Goal: Navigation & Orientation: Find specific page/section

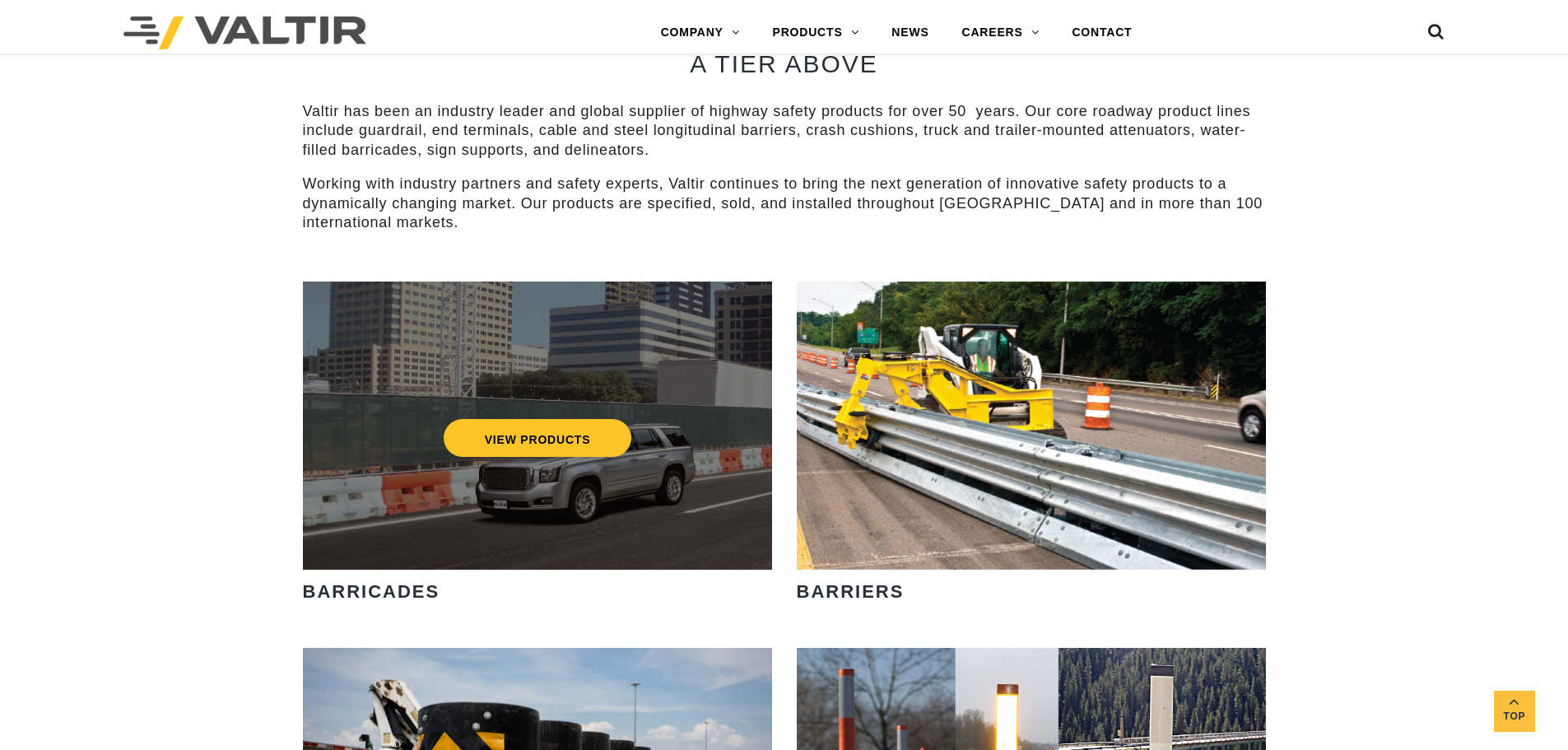
scroll to position [823, 0]
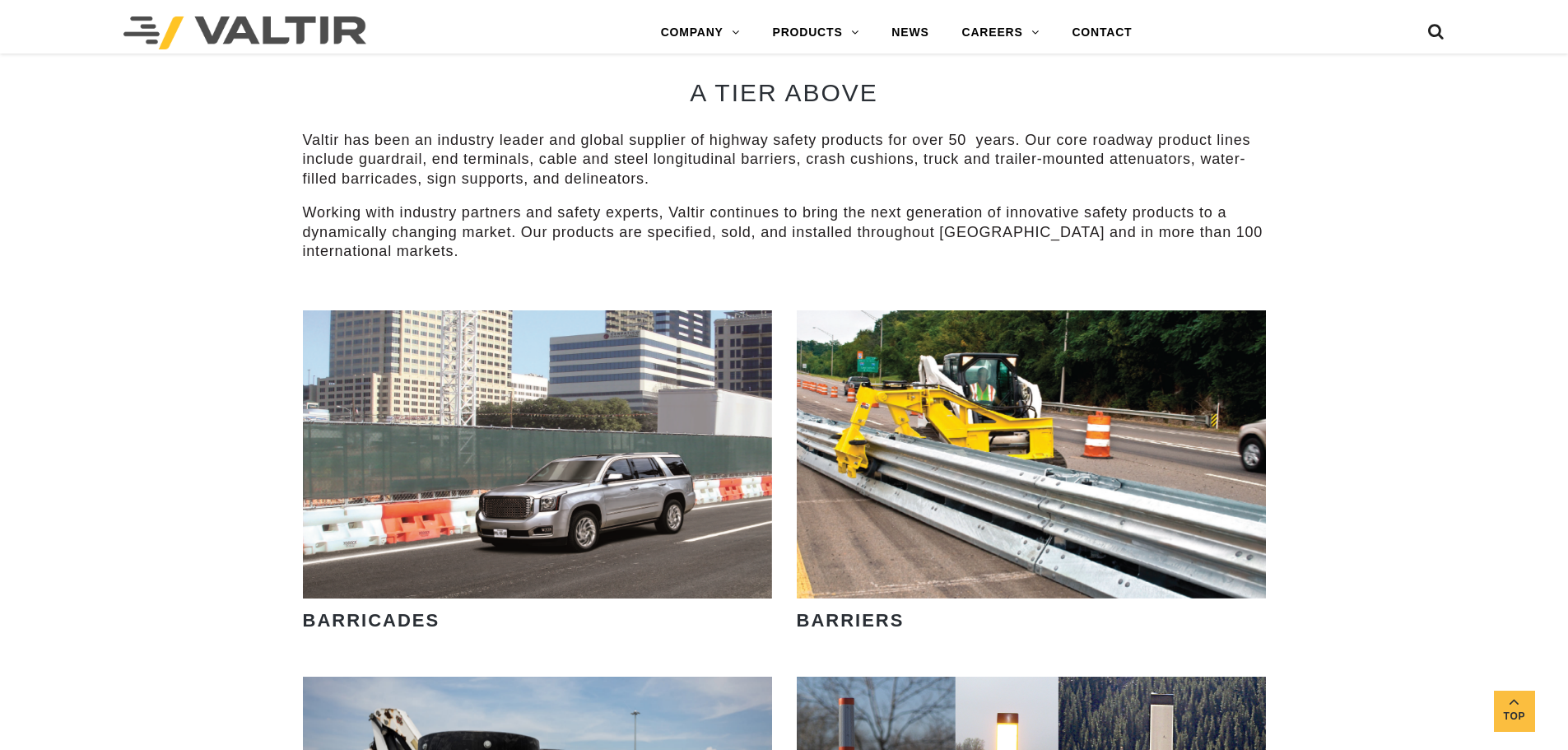
click at [516, 153] on p "Valtir has been an industry leader and global supplier of highway safety produc…" at bounding box center [784, 159] width 963 height 57
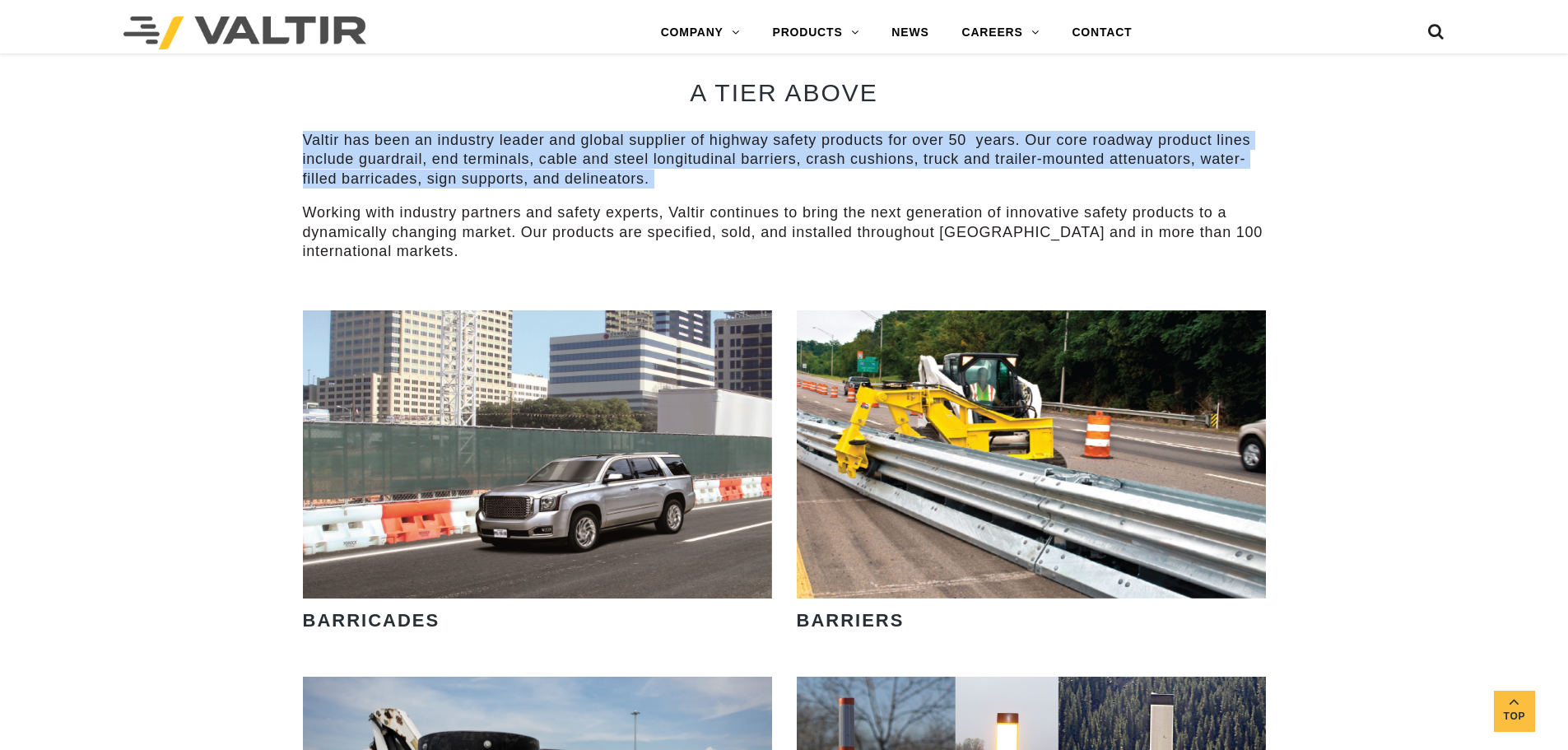
click at [516, 153] on p "Valtir has been an industry leader and global supplier of highway safety produc…" at bounding box center [784, 159] width 963 height 57
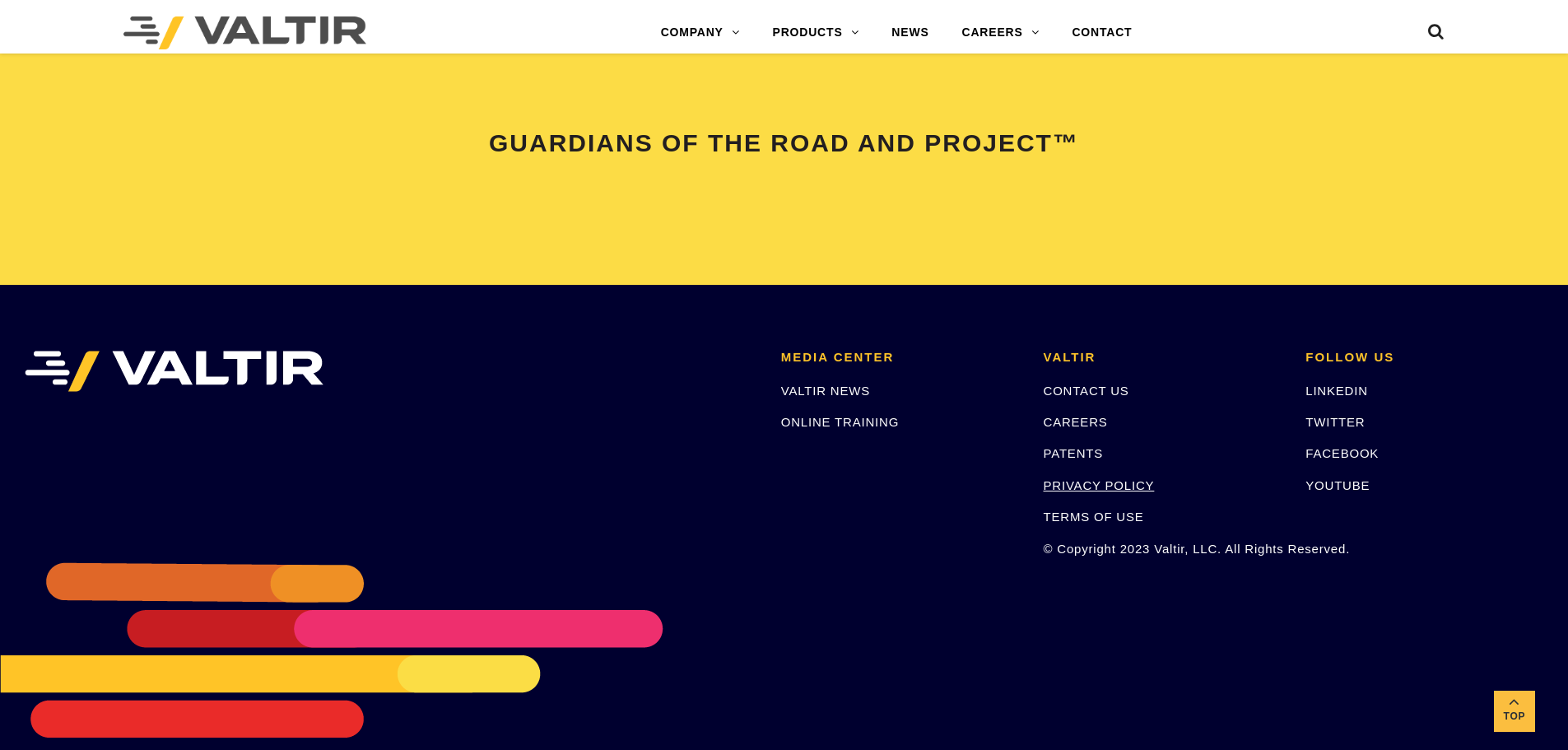
scroll to position [3456, 0]
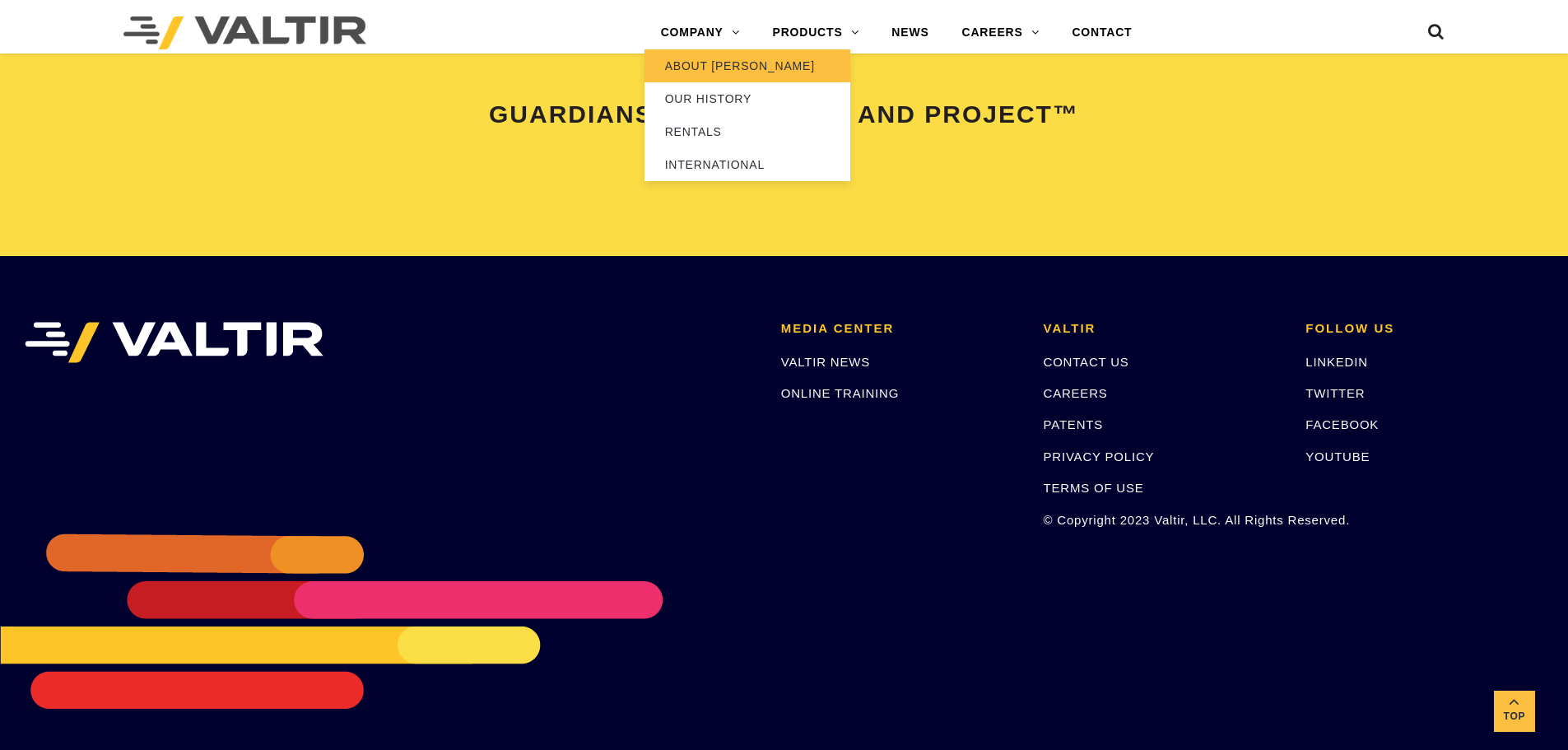
click at [730, 57] on link "ABOUT [PERSON_NAME]" at bounding box center [747, 65] width 206 height 33
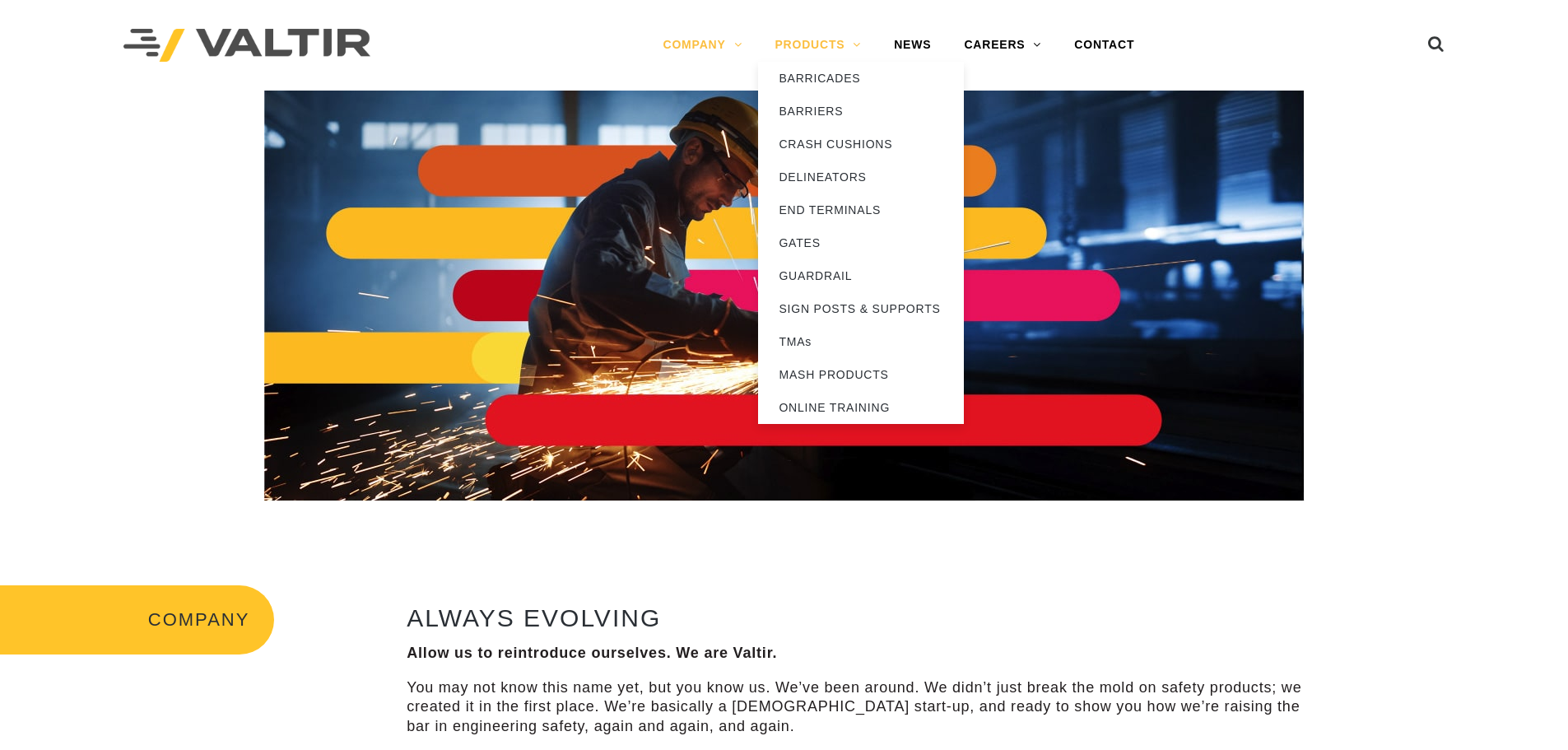
click at [780, 47] on link "PRODUCTS" at bounding box center [818, 45] width 120 height 33
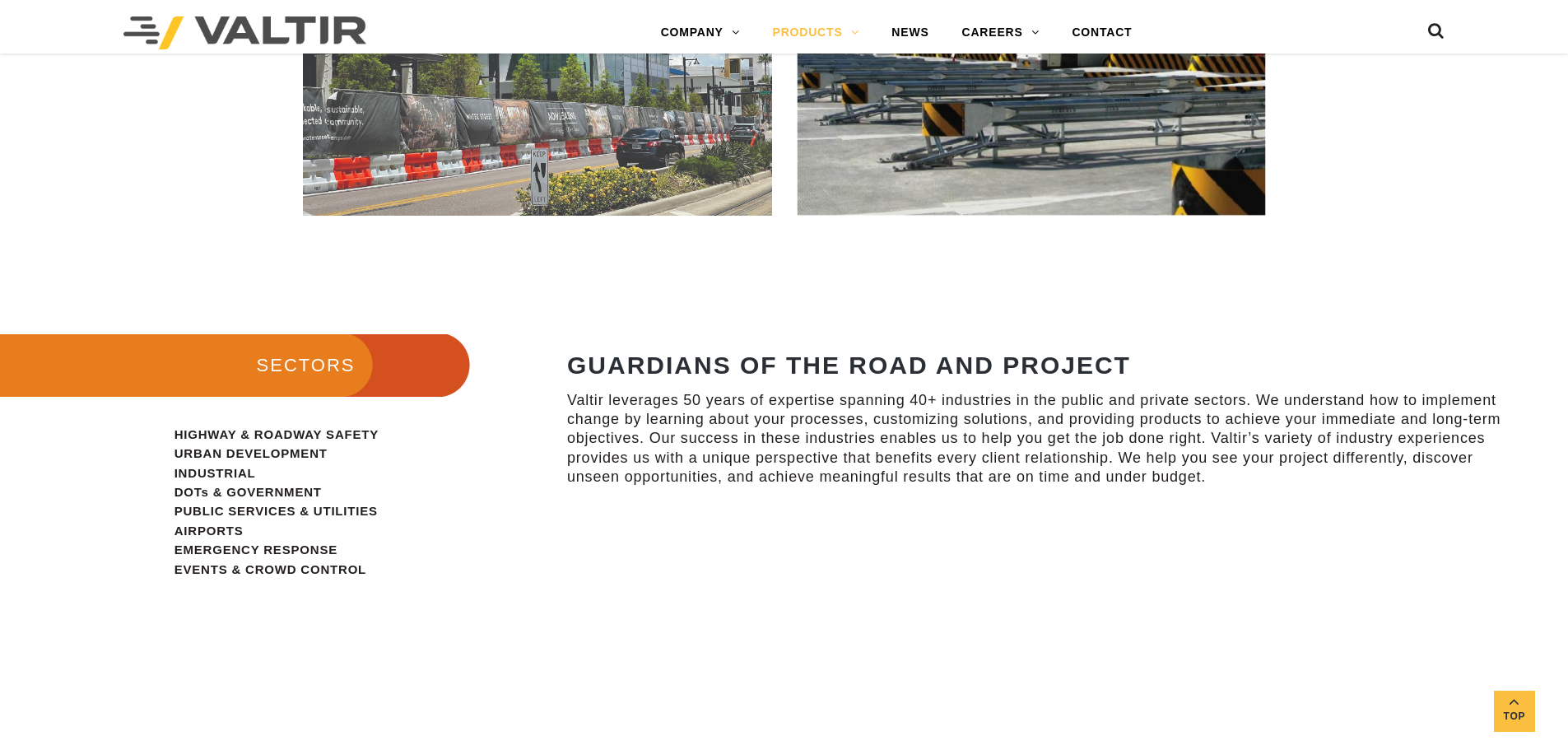
scroll to position [1234, 0]
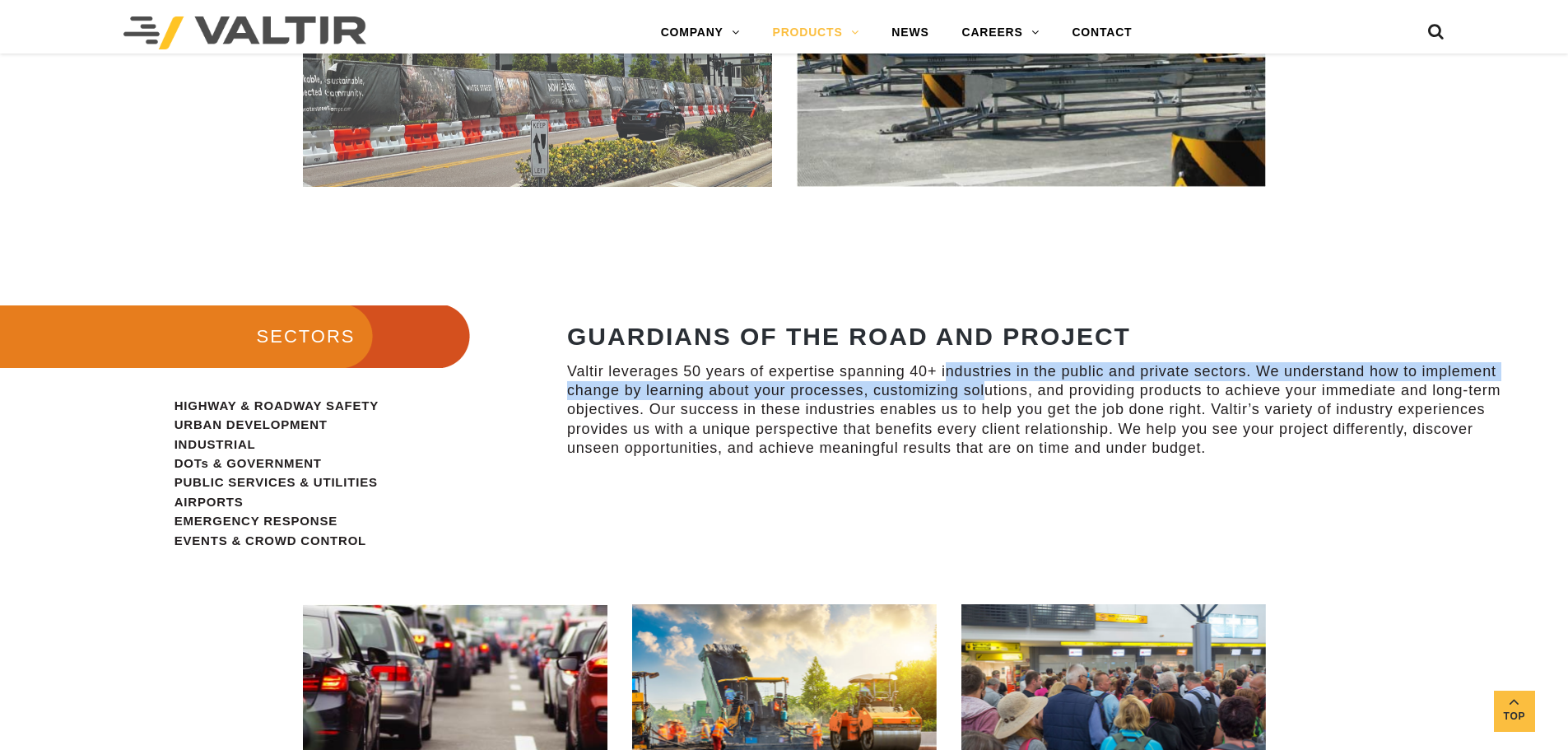
drag, startPoint x: 944, startPoint y: 374, endPoint x: 987, endPoint y: 391, distance: 46.2
click at [987, 391] on p "Valtir leverages 50 years of expertise spanning 40+ industries in the public an…" at bounding box center [1045, 410] width 956 height 96
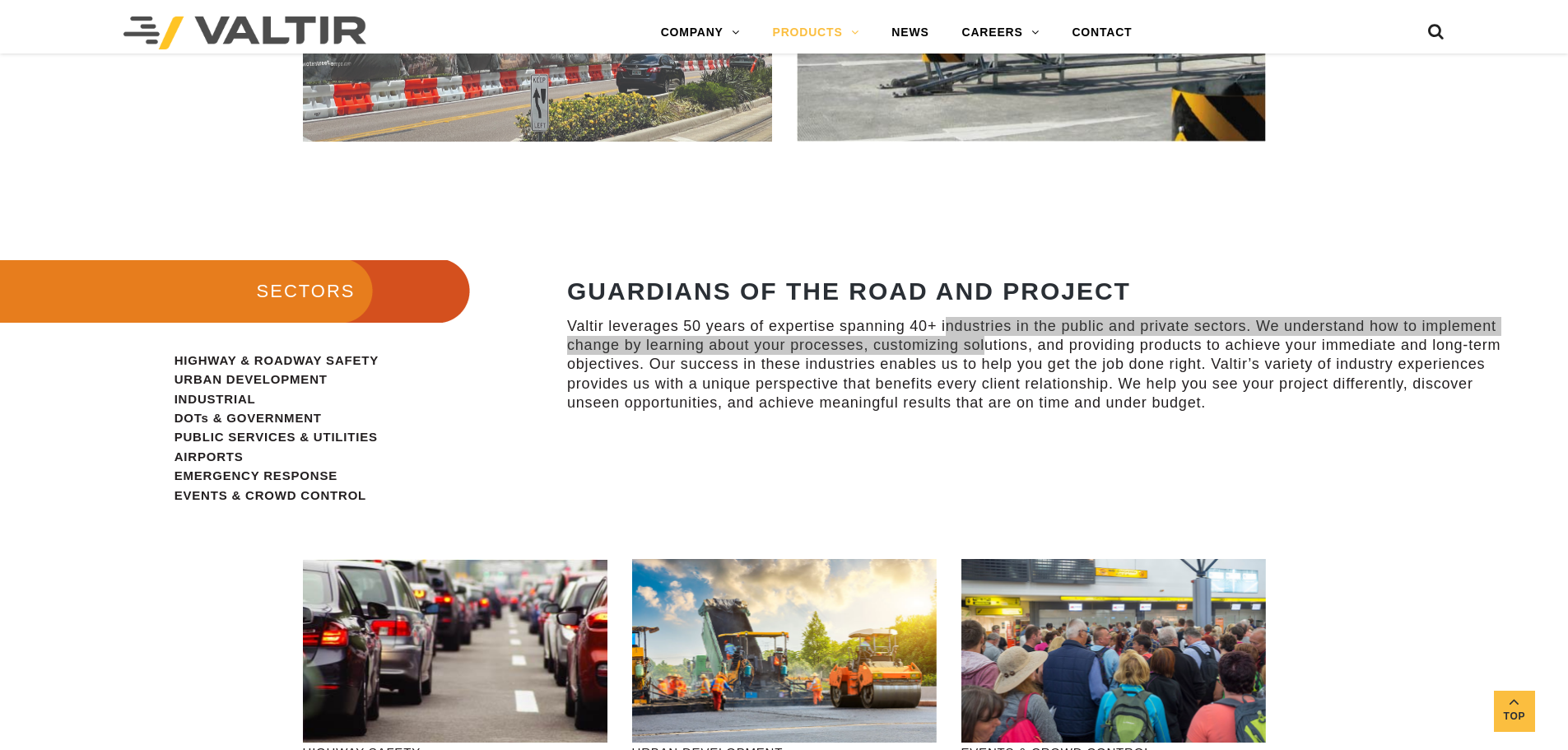
scroll to position [1317, 0]
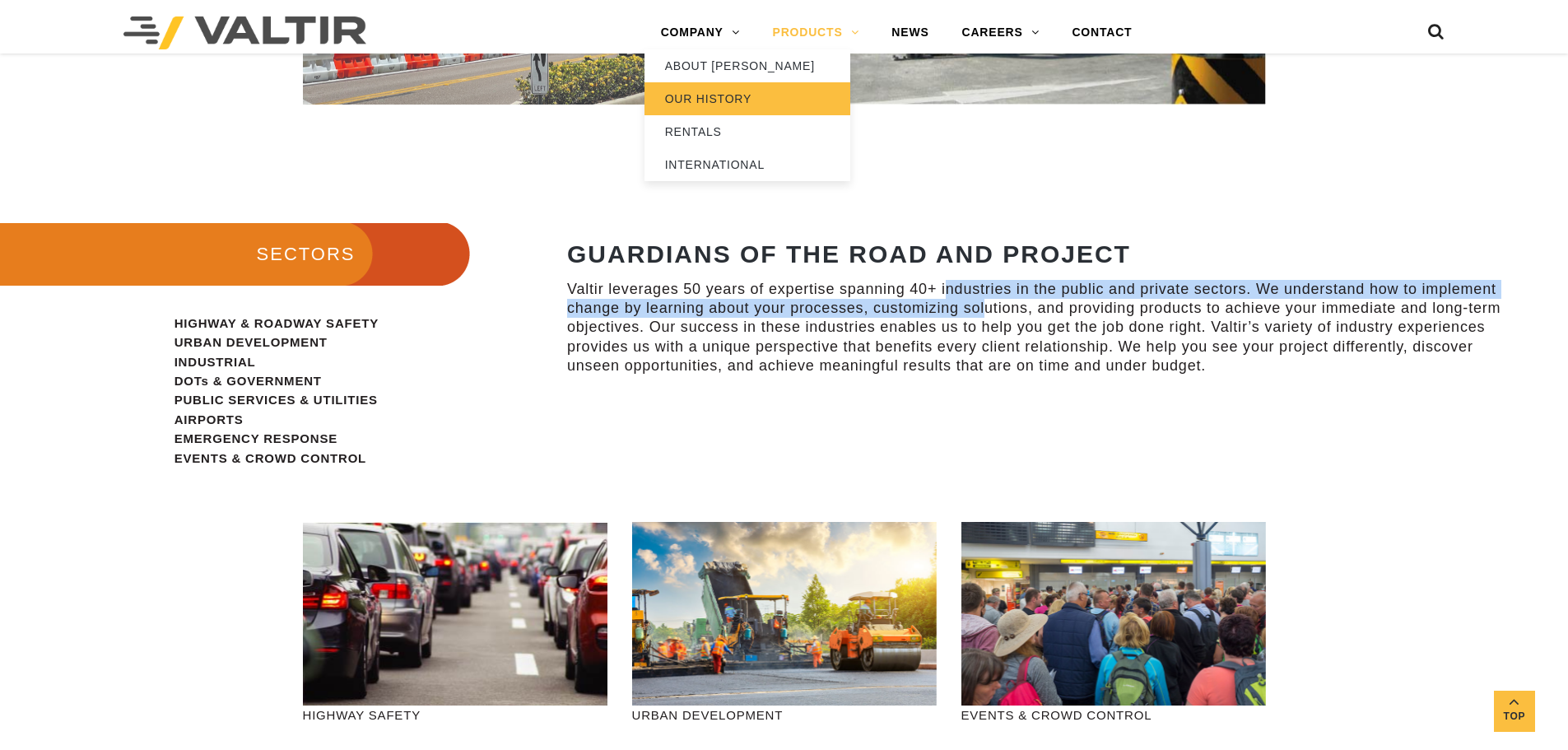
click at [735, 100] on link "OUR HISTORY" at bounding box center [747, 98] width 206 height 33
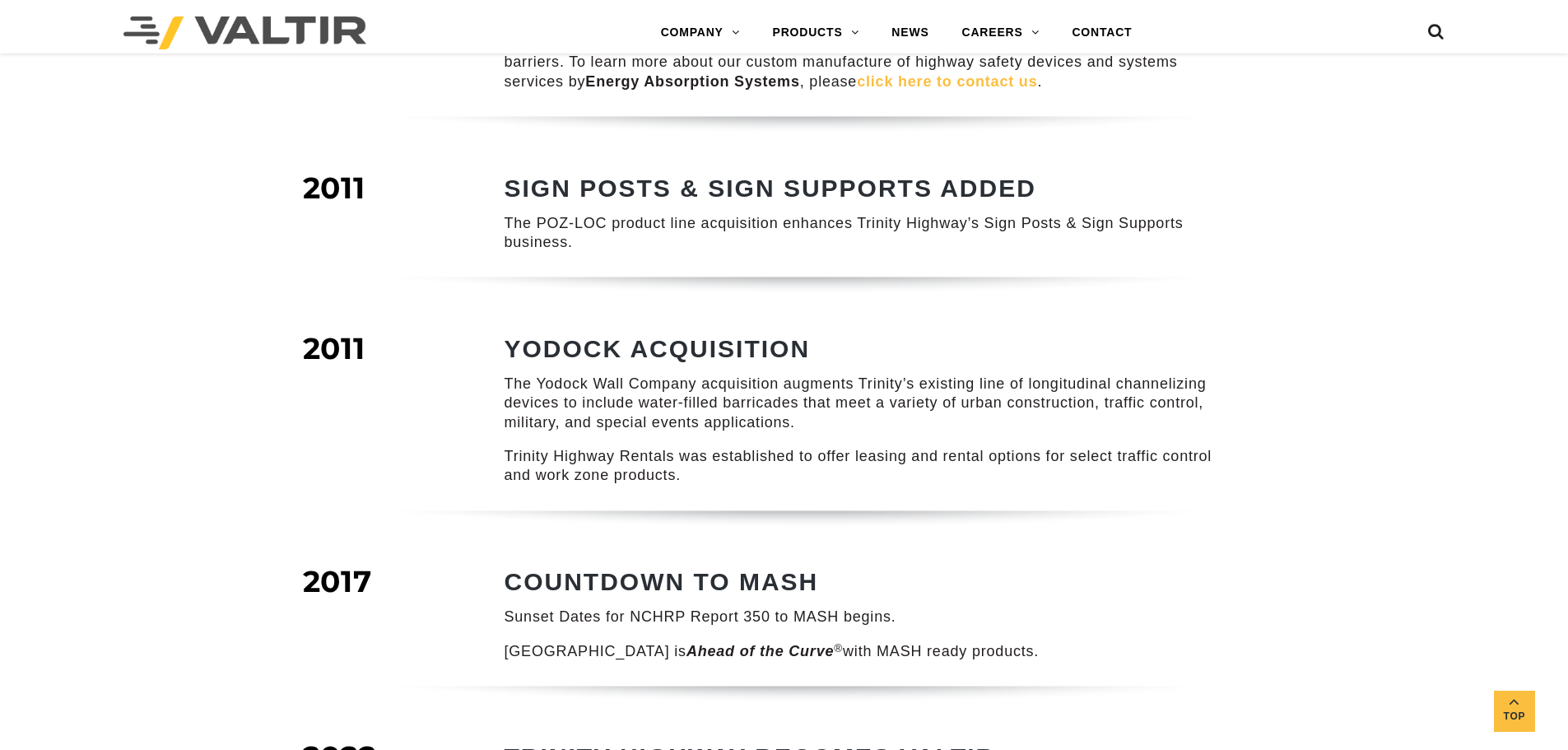
scroll to position [1728, 0]
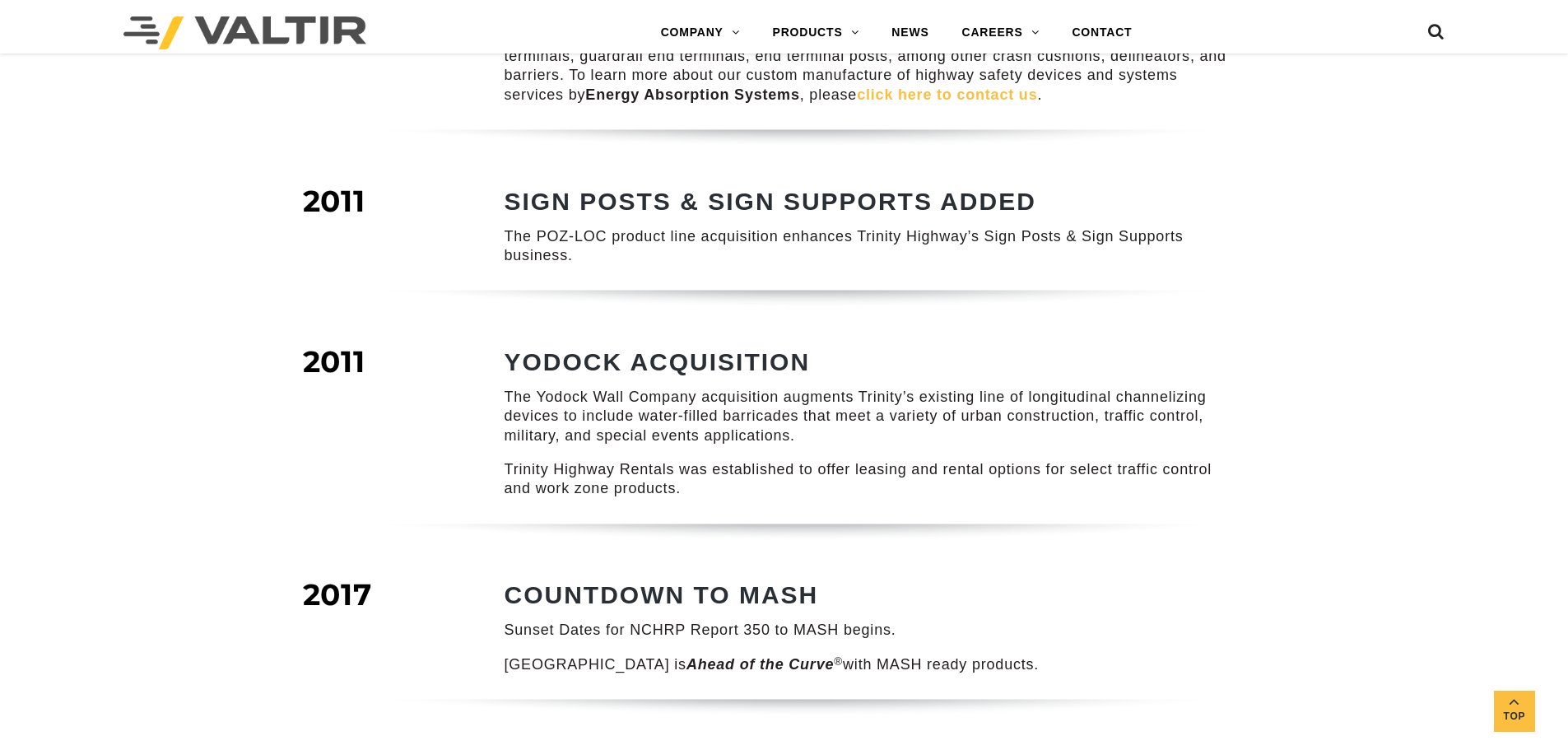
click at [321, 11] on header "Menu COMPANY ABOUT VALTIR OUR HISTORY RENTALS INTERNATIONAL PRODUCTS BARRICADES…" at bounding box center [784, 27] width 1568 height 53
click at [321, 22] on img at bounding box center [245, 33] width 243 height 33
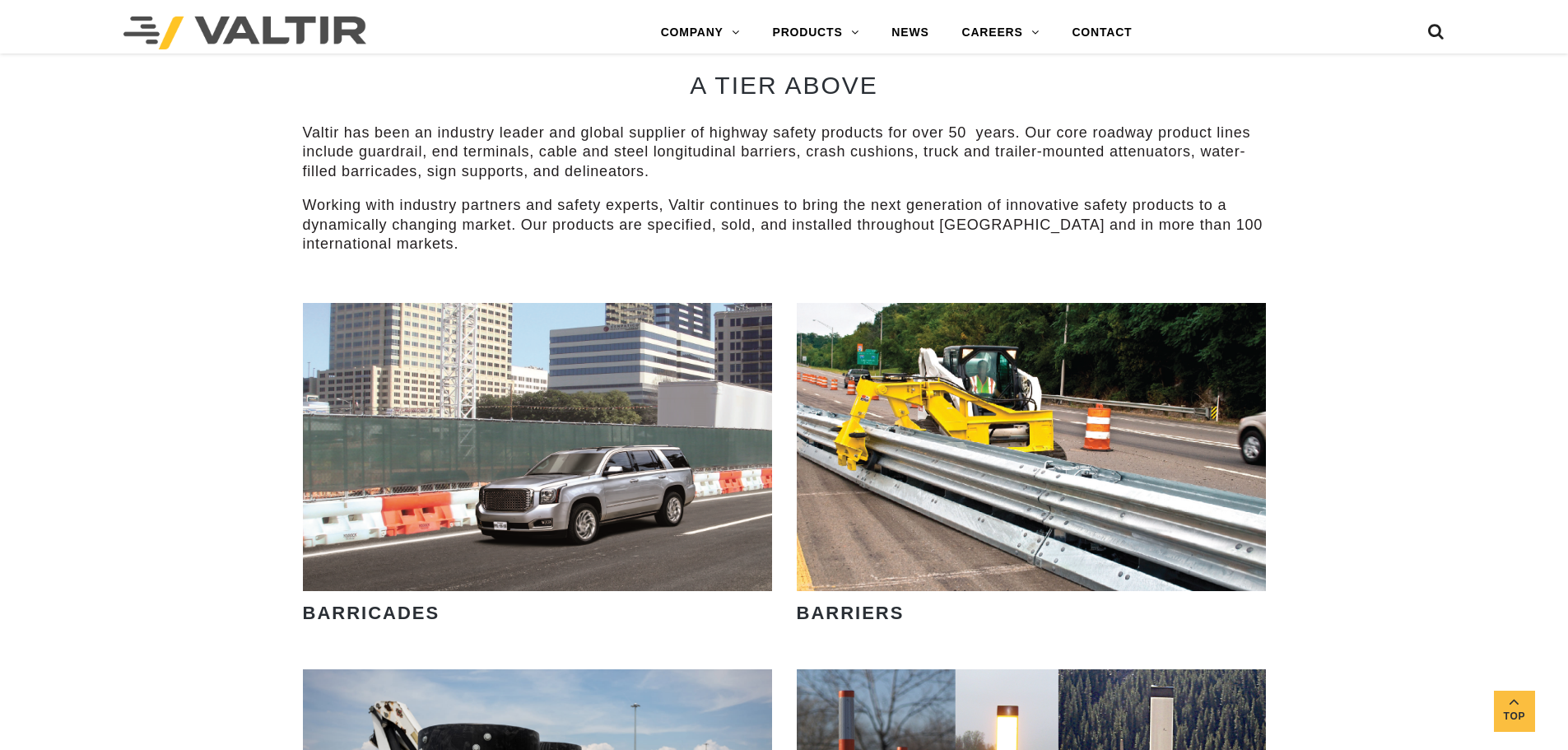
scroll to position [740, 0]
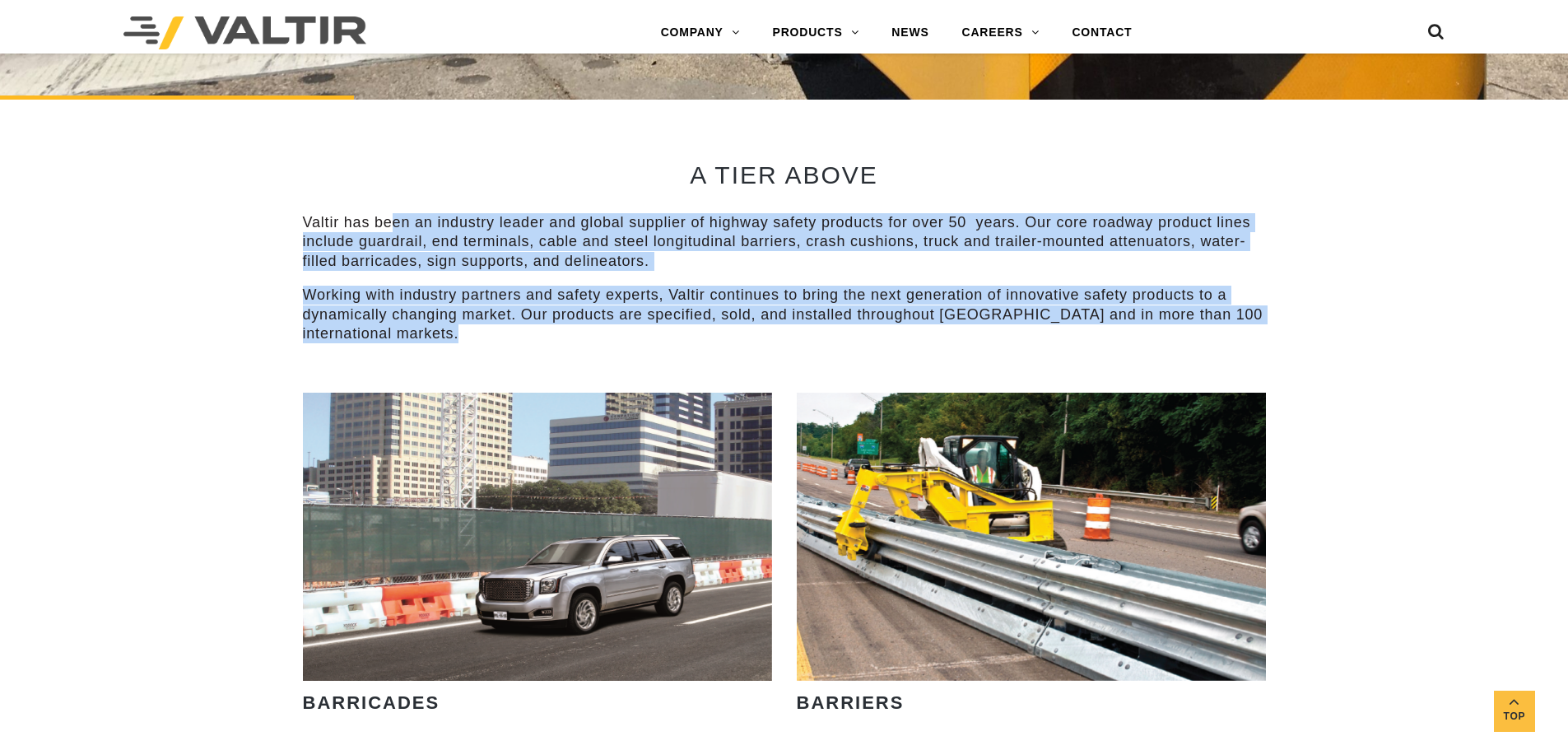
drag, startPoint x: 393, startPoint y: 213, endPoint x: 995, endPoint y: 355, distance: 618.5
click at [995, 355] on div "A TIER ABOVE Valtir has been an industry leader and global supplier of highway …" at bounding box center [784, 246] width 963 height 293
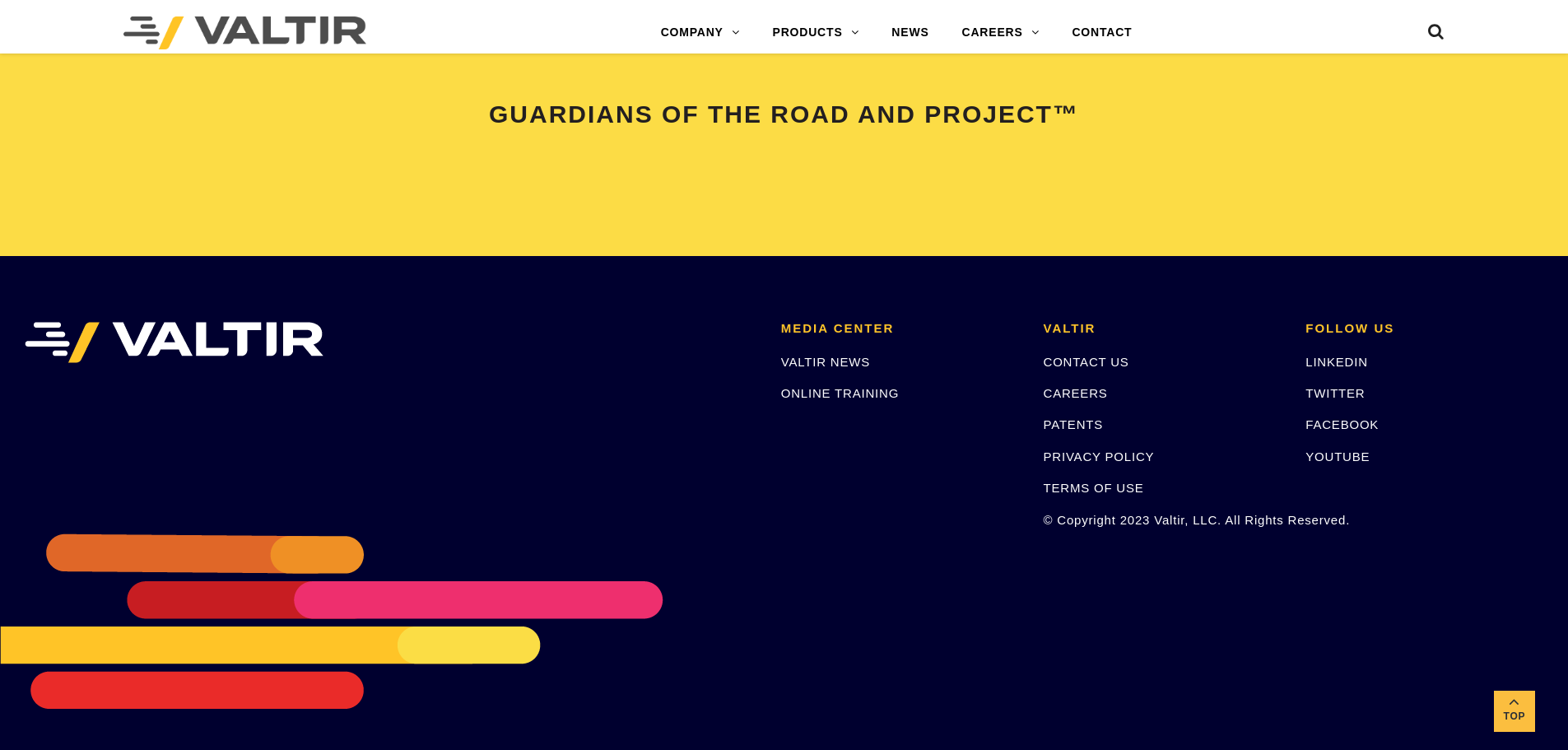
scroll to position [2880, 0]
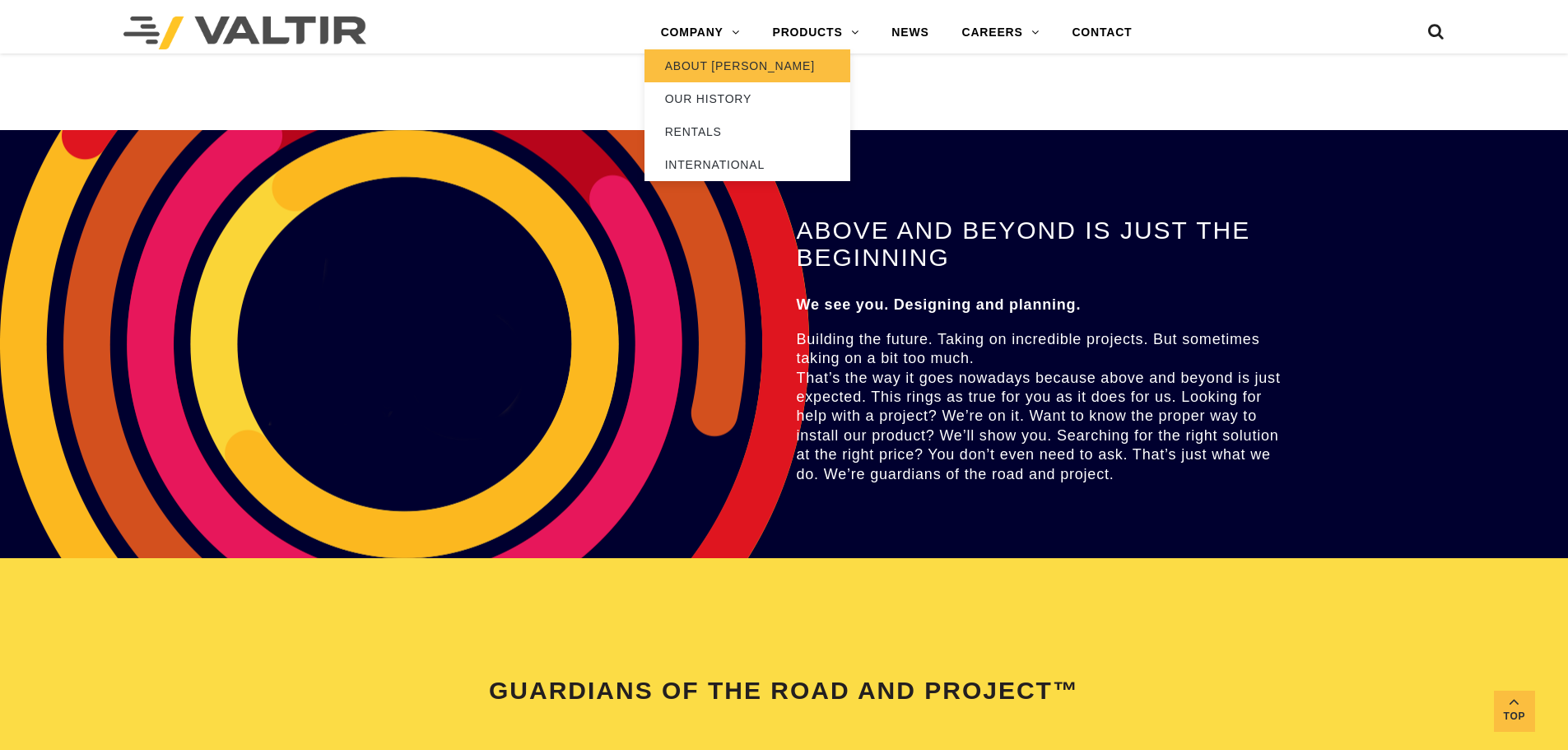
click at [723, 71] on link "ABOUT [PERSON_NAME]" at bounding box center [747, 65] width 206 height 33
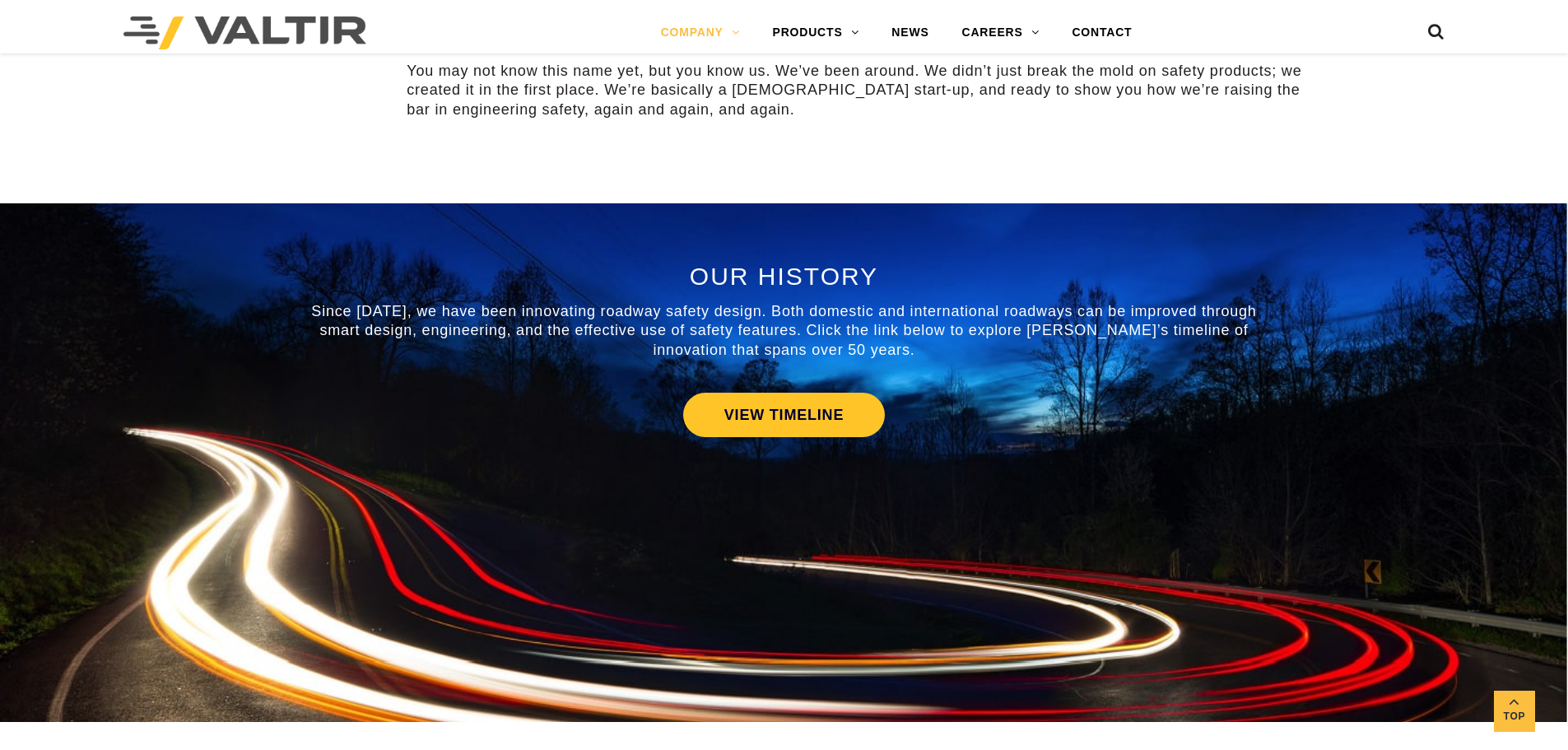
scroll to position [658, 0]
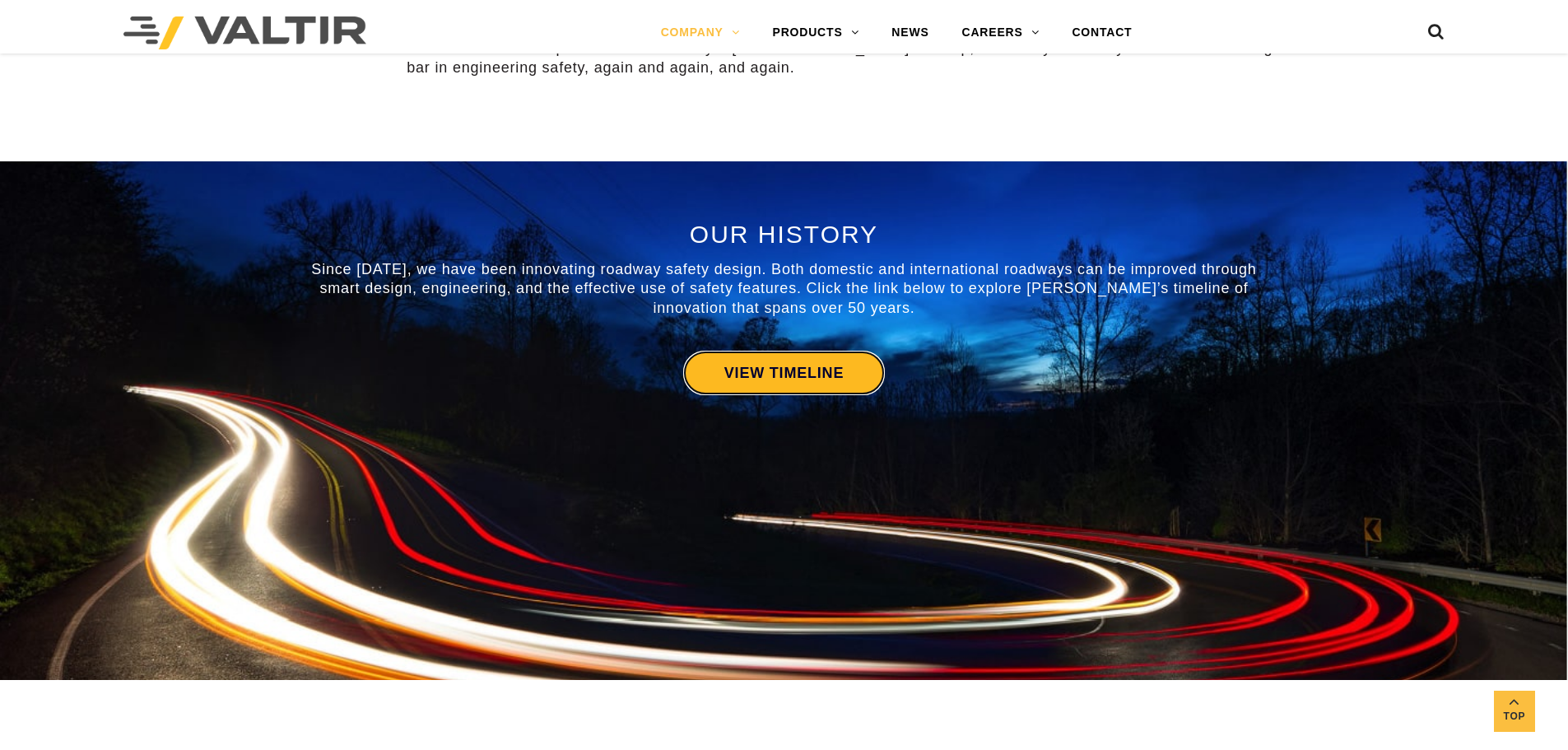
click at [809, 363] on link "VIEW TIMELINE" at bounding box center [784, 372] width 202 height 45
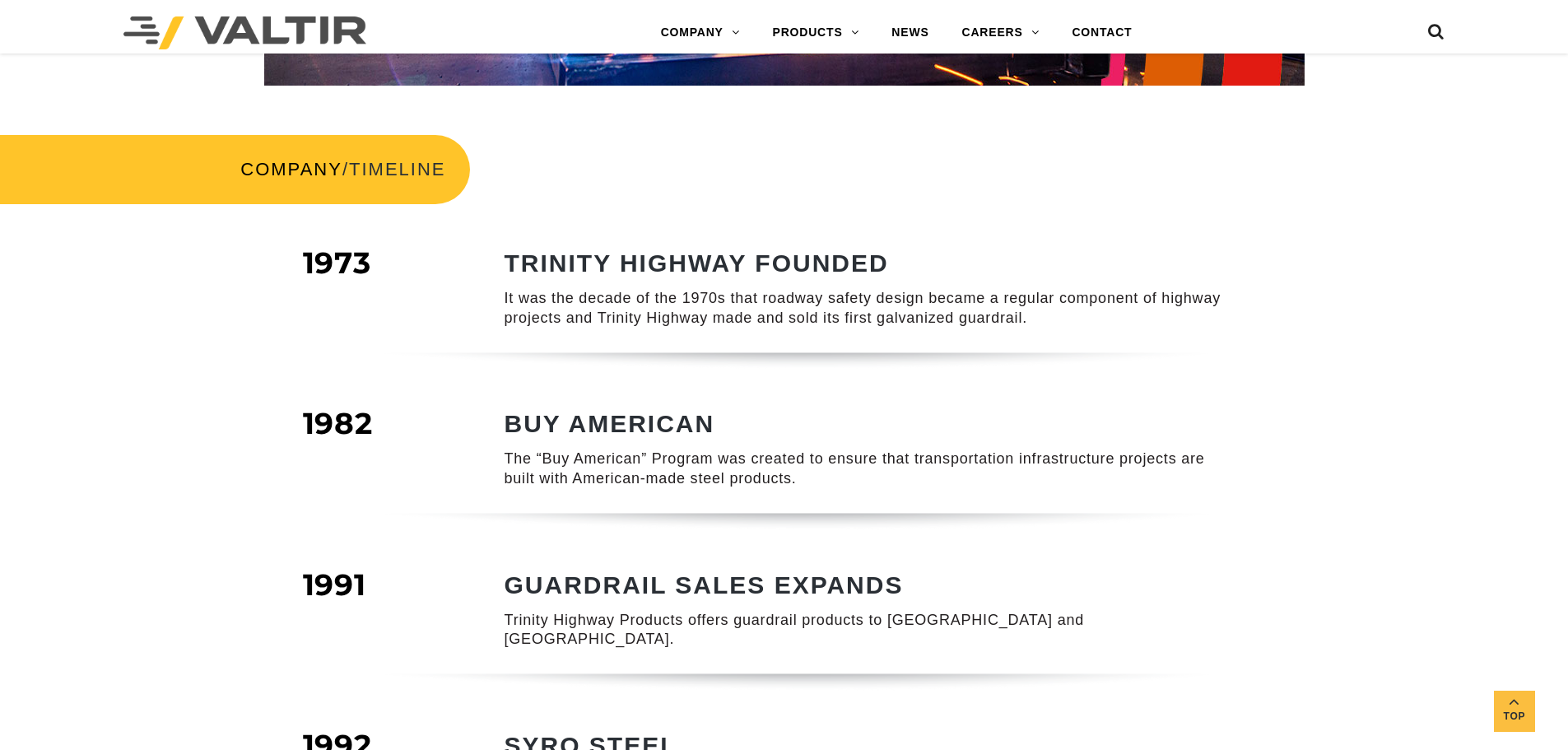
scroll to position [412, 0]
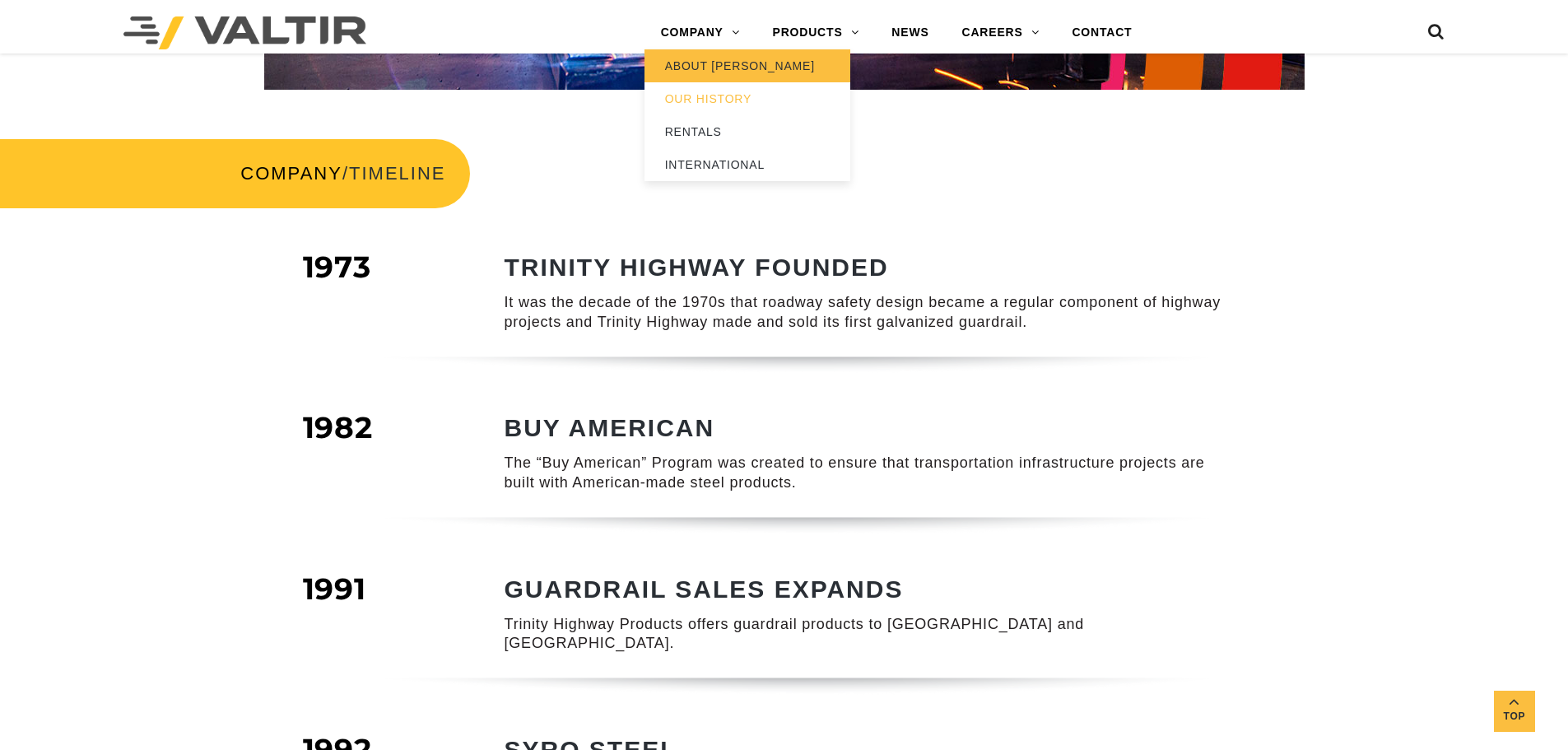
click at [726, 62] on link "ABOUT [PERSON_NAME]" at bounding box center [747, 65] width 206 height 33
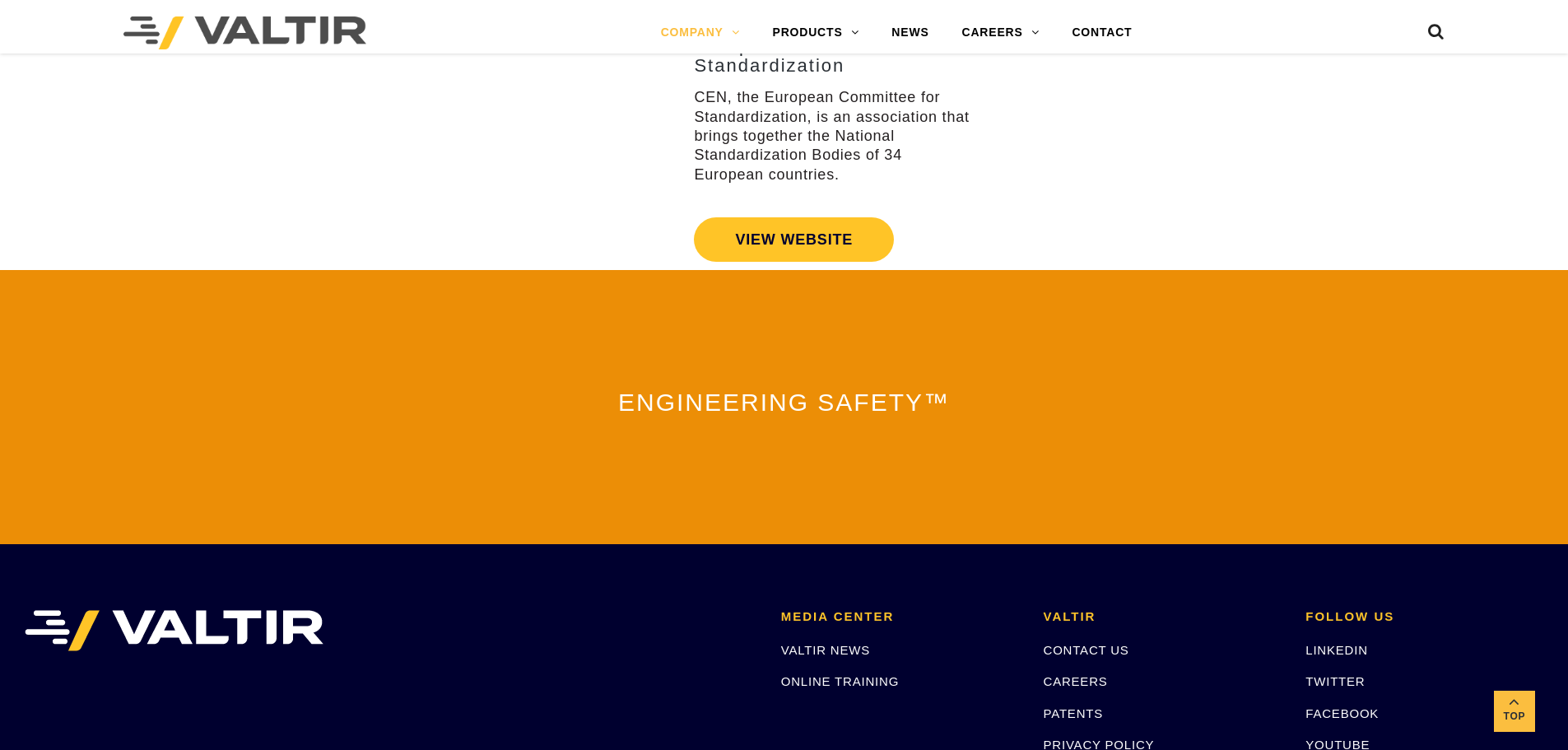
scroll to position [3292, 0]
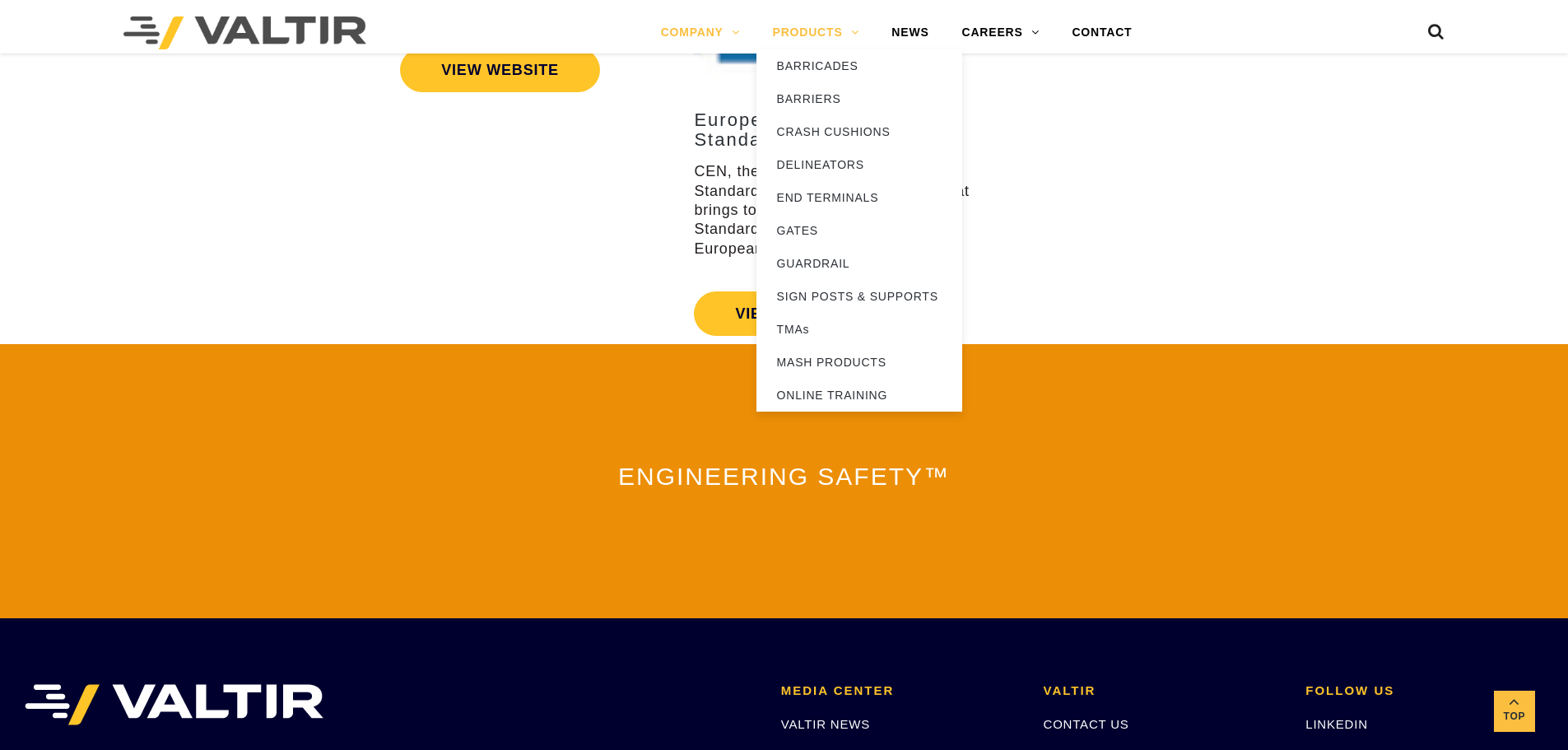
click at [817, 36] on link "PRODUCTS" at bounding box center [816, 33] width 120 height 33
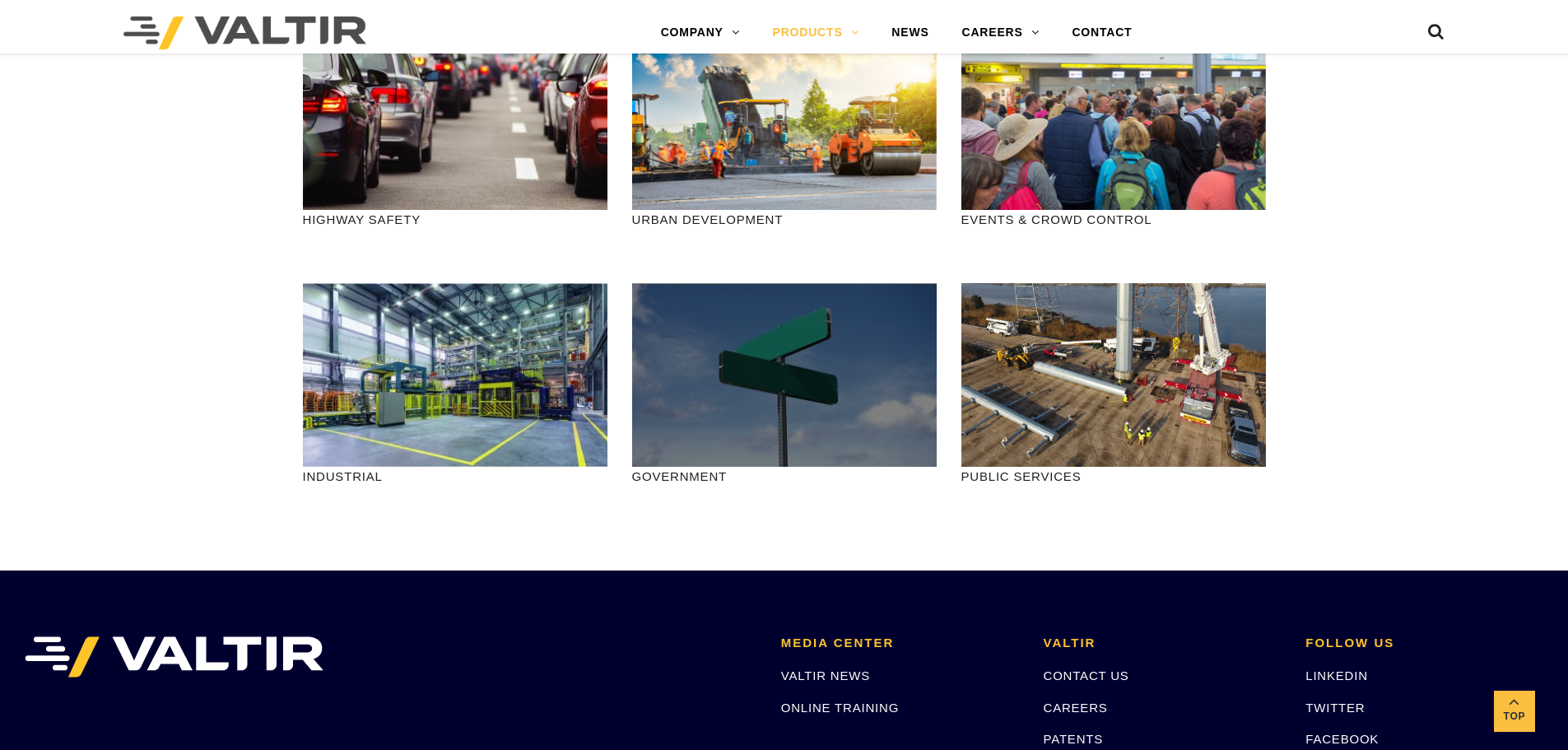
scroll to position [2057, 0]
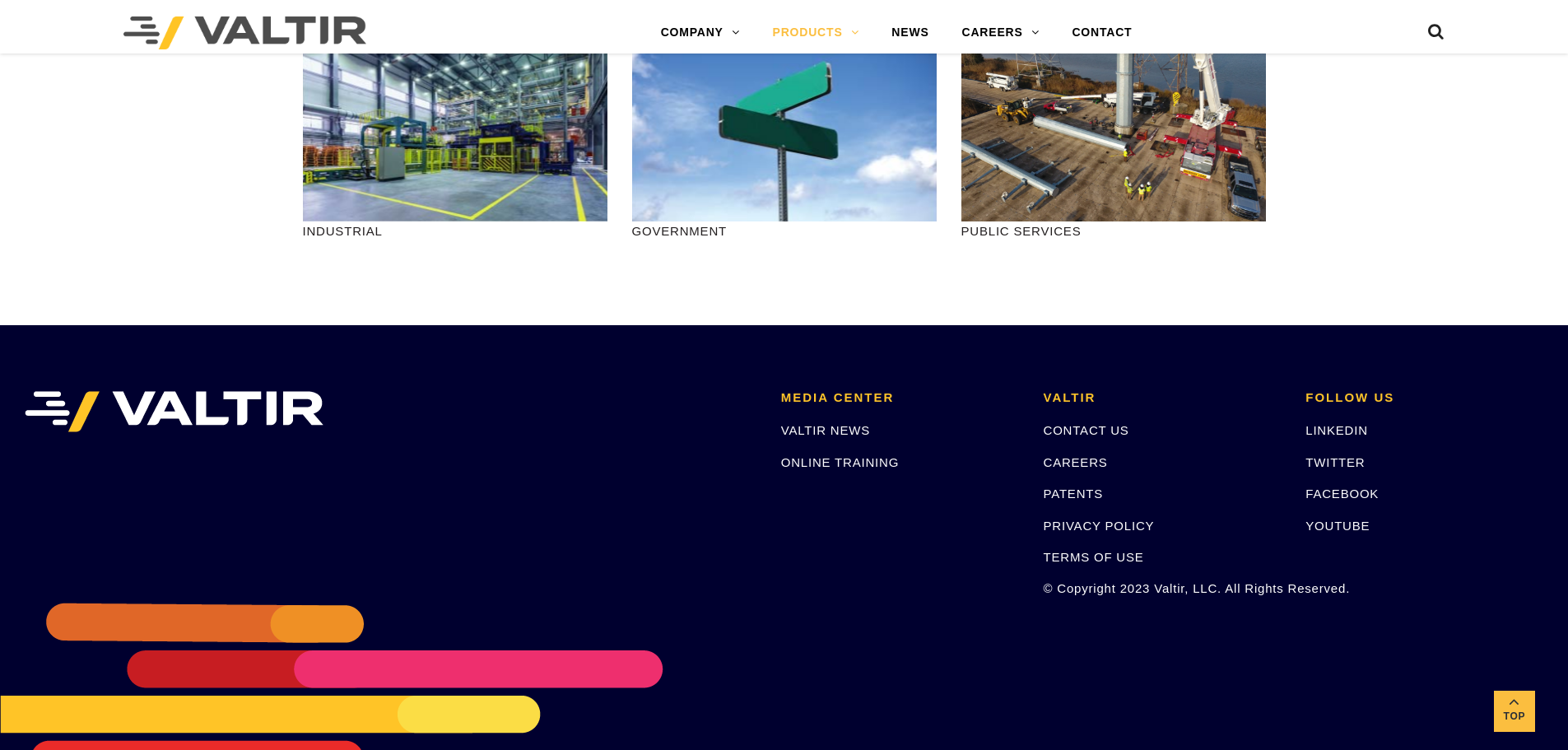
click at [270, 37] on img at bounding box center [245, 33] width 243 height 33
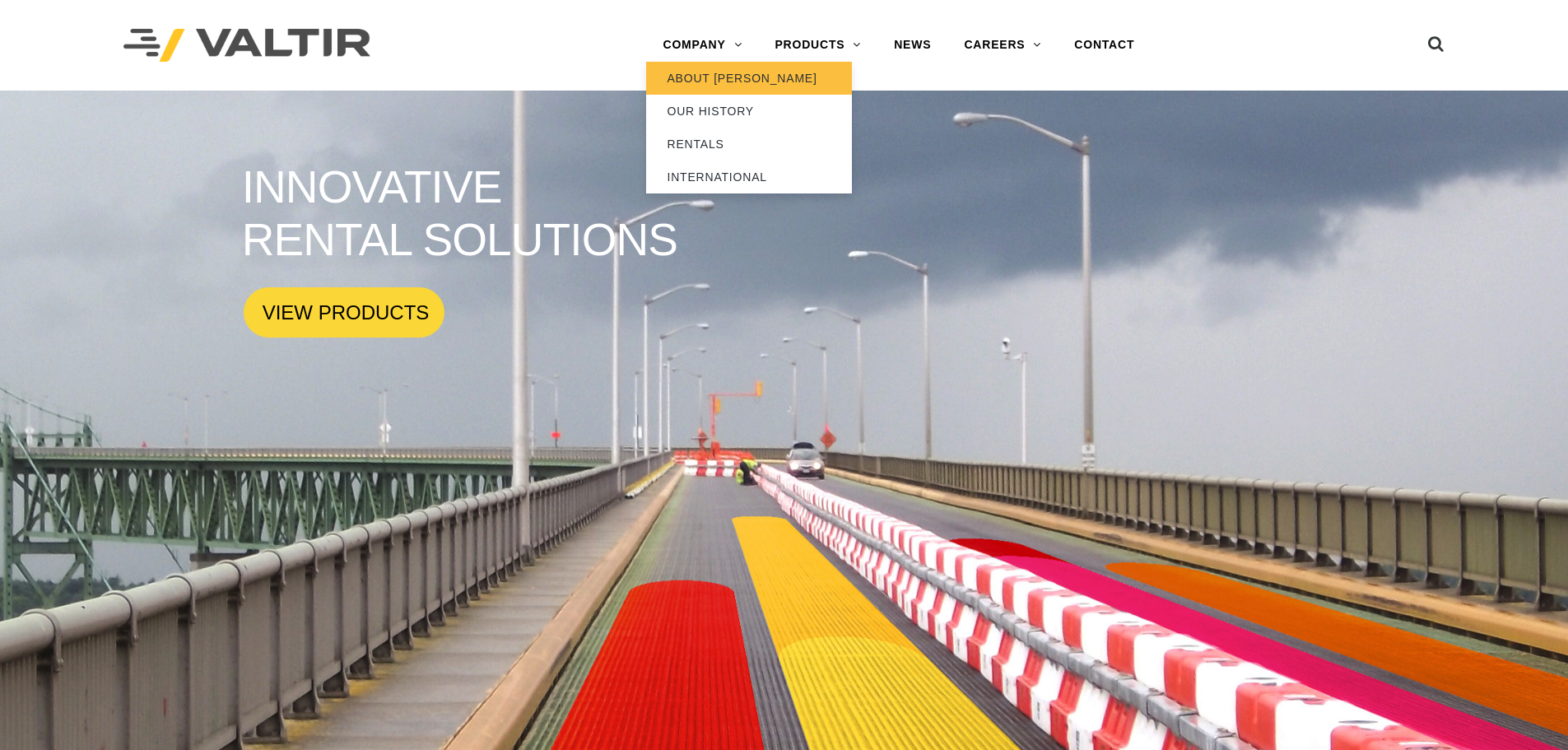
click at [710, 82] on link "ABOUT [PERSON_NAME]" at bounding box center [749, 77] width 206 height 33
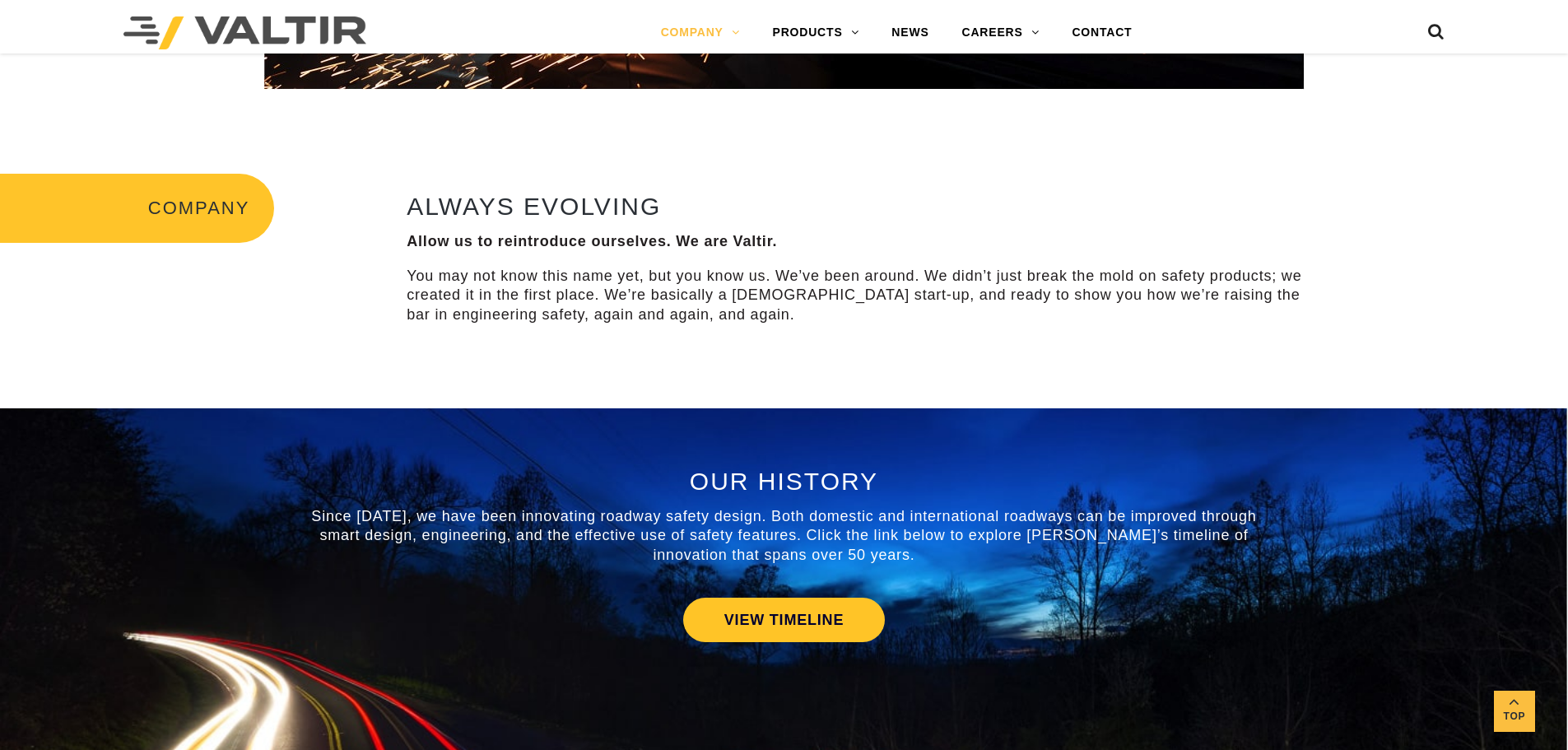
scroll to position [823, 0]
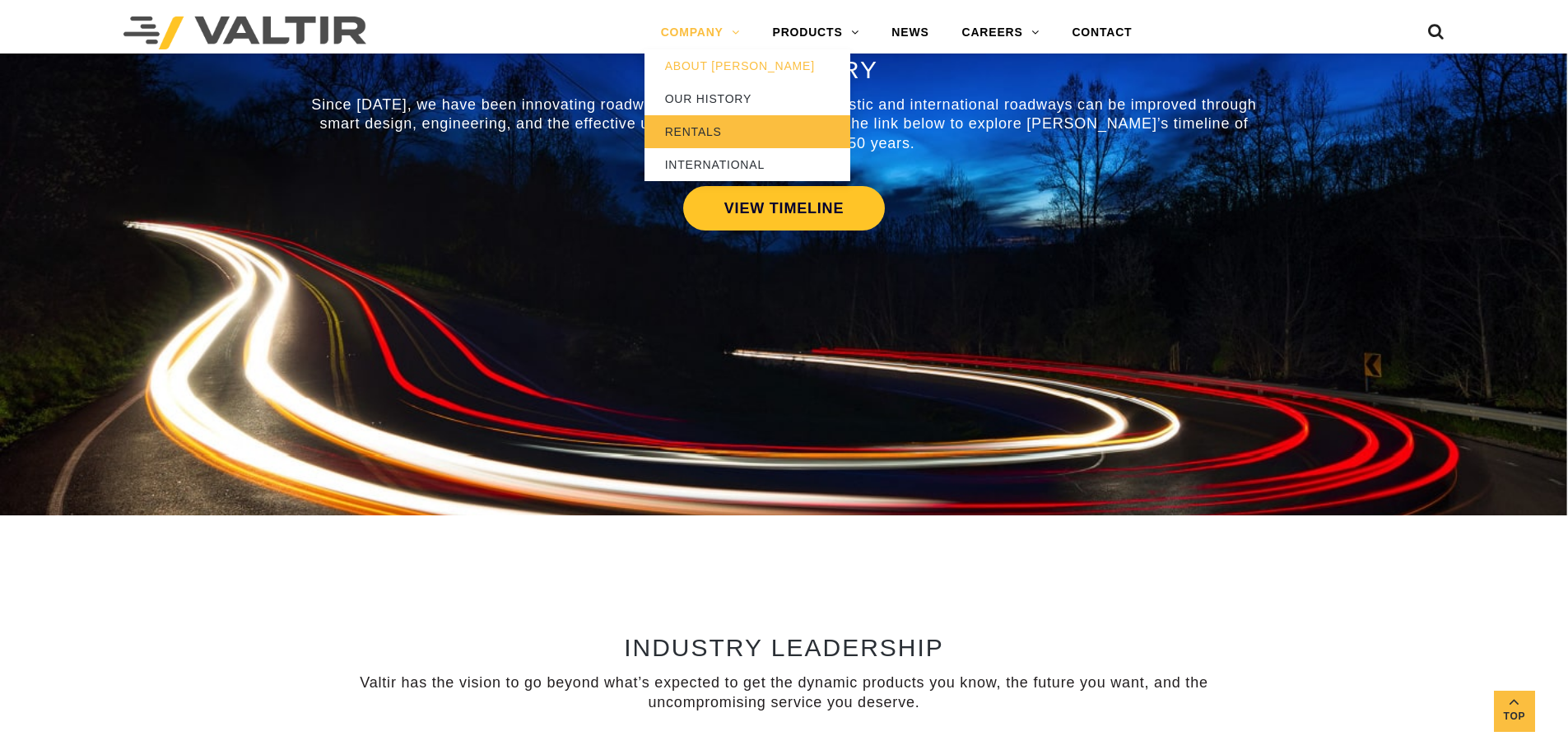
click at [686, 141] on link "RENTALS" at bounding box center [747, 131] width 206 height 33
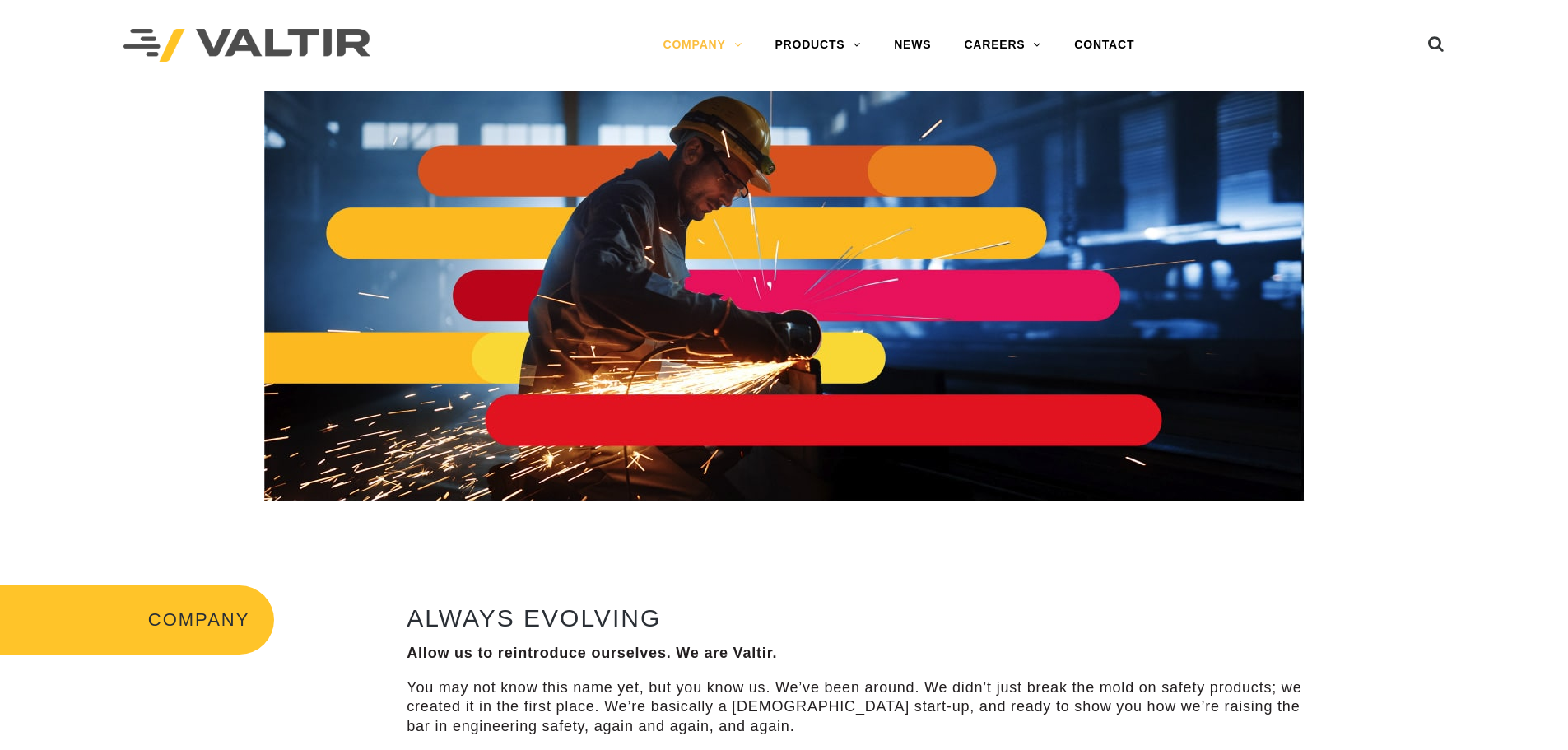
click at [121, 369] on div at bounding box center [783, 295] width 1543 height 411
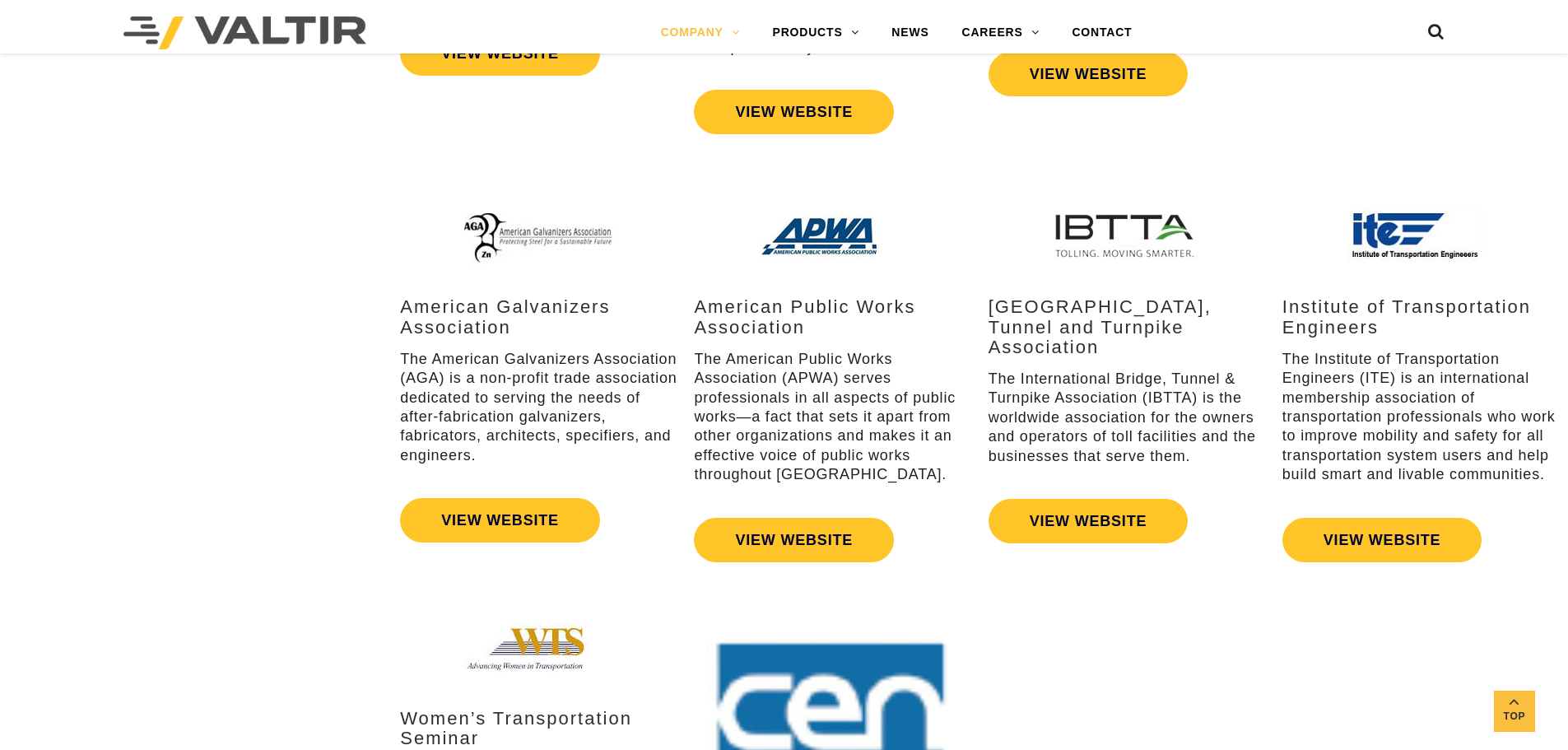
scroll to position [2310, 0]
